Goal: Task Accomplishment & Management: Use online tool/utility

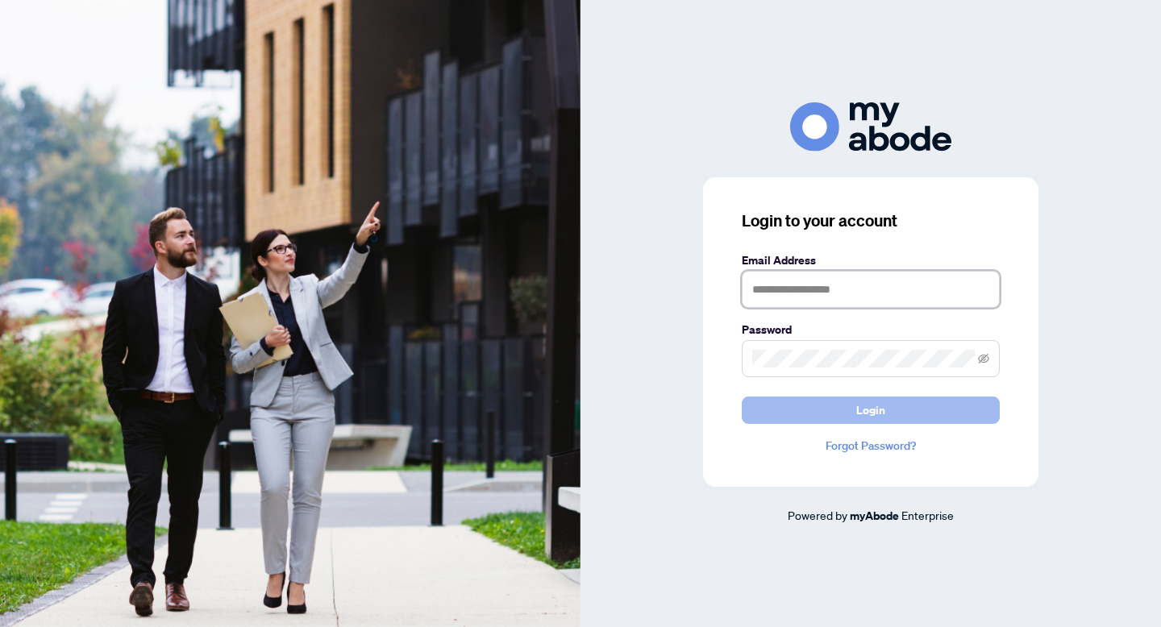
type input "**********"
click at [874, 409] on span "Login" at bounding box center [870, 410] width 29 height 26
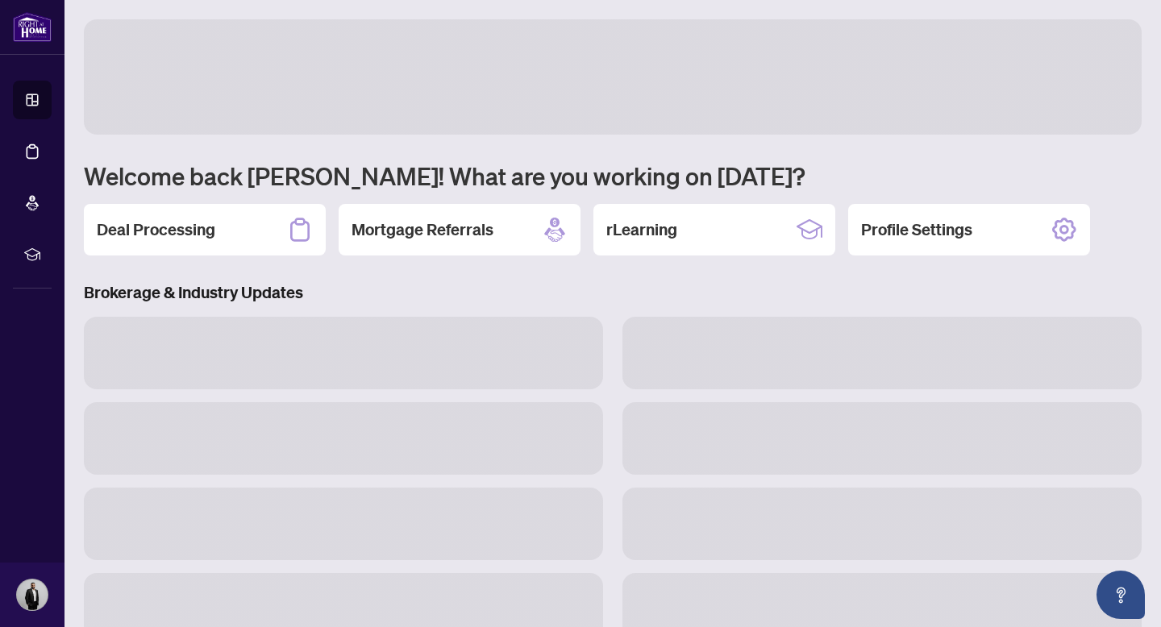
click at [39, 154] on icon at bounding box center [32, 151] width 16 height 16
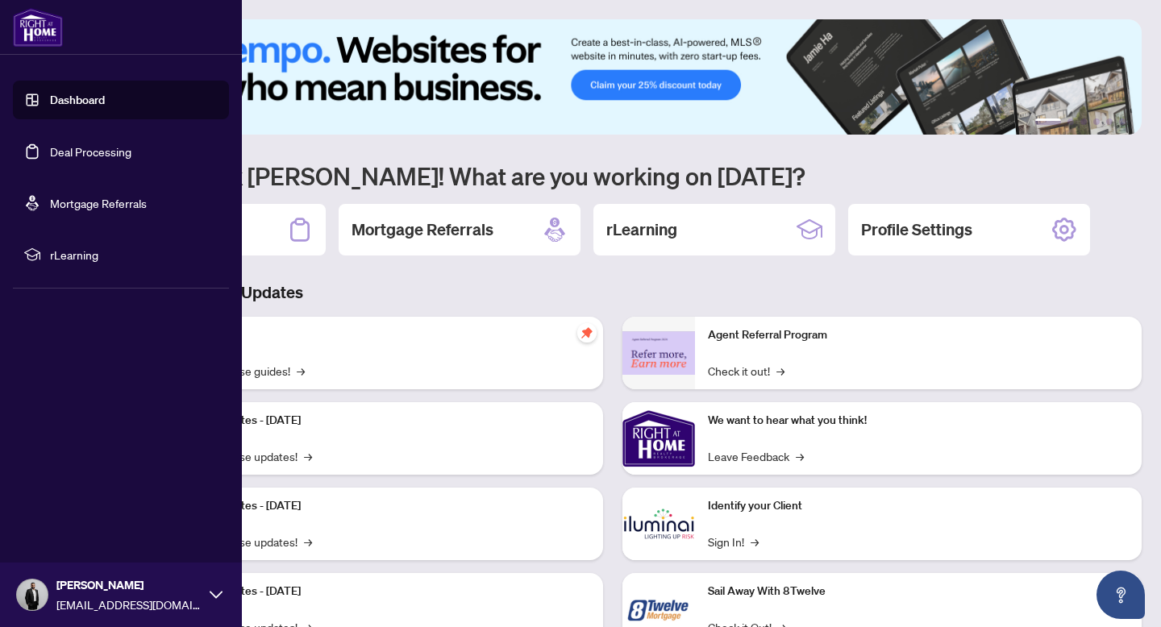
click at [50, 154] on link "Deal Processing" at bounding box center [90, 151] width 81 height 15
